Goal: Information Seeking & Learning: Learn about a topic

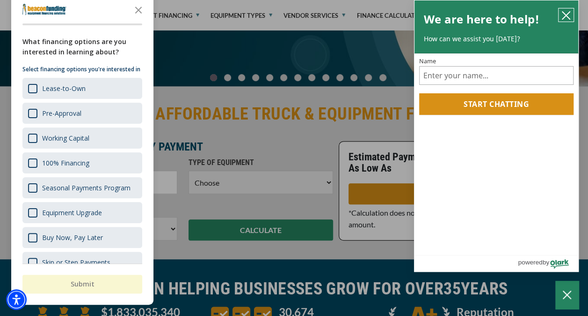
scroll to position [140, 0]
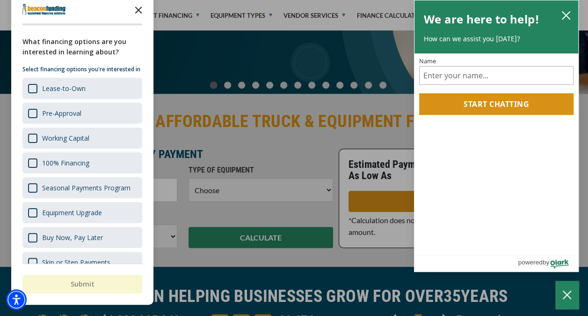
click at [140, 10] on icon "Close the survey" at bounding box center [138, 9] width 19 height 19
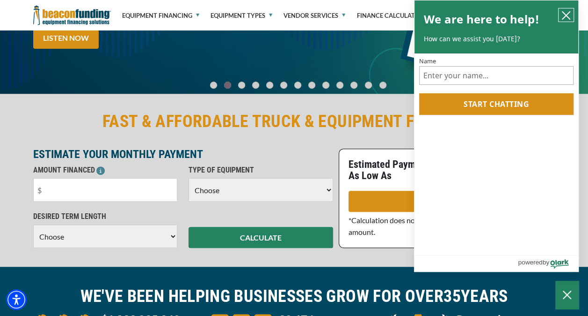
click at [569, 14] on icon "close chatbox" at bounding box center [566, 15] width 9 height 9
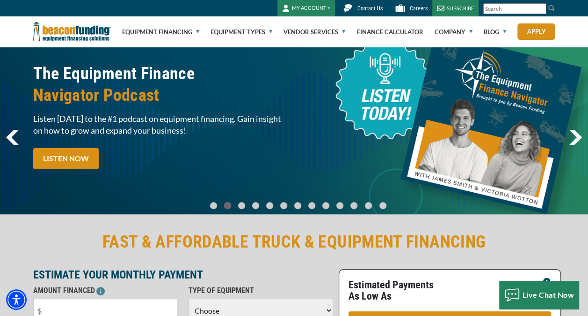
scroll to position [0, 0]
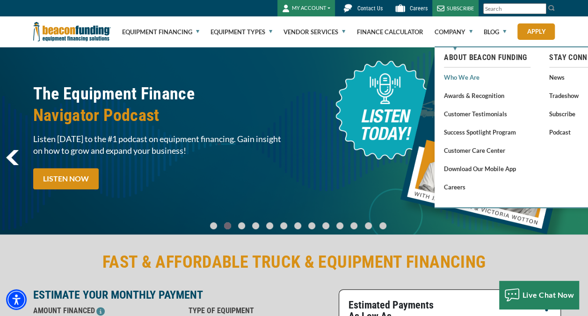
click at [460, 80] on link "Who We Are" at bounding box center [487, 77] width 87 height 12
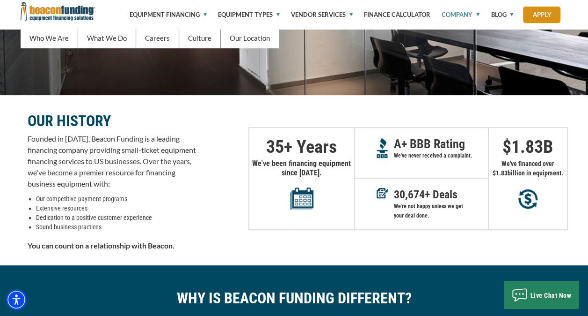
scroll to position [187, 0]
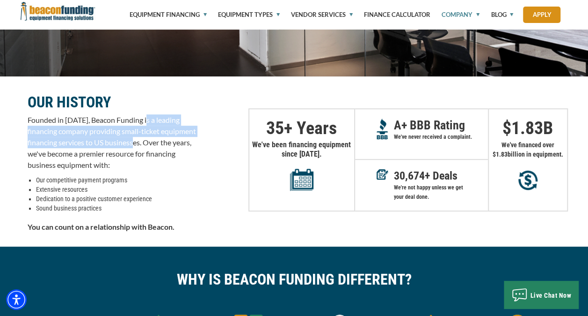
drag, startPoint x: 147, startPoint y: 119, endPoint x: 178, endPoint y: 147, distance: 42.1
click at [178, 147] on p "Founded in 1990, Beacon Funding is a leading financing company providing small-…" at bounding box center [112, 142] width 169 height 56
drag, startPoint x: 178, startPoint y: 147, endPoint x: 153, endPoint y: 140, distance: 26.4
copy p "a leading financing company providing small-ticket equipment financing services…"
